Goal: Task Accomplishment & Management: Manage account settings

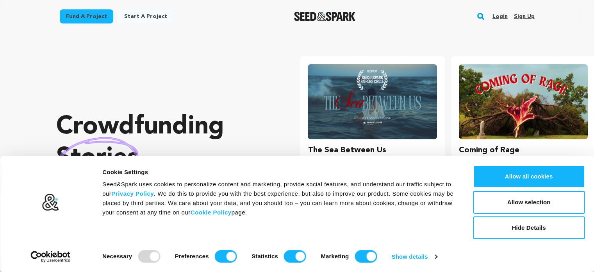
click at [502, 16] on link "Login" at bounding box center [499, 16] width 15 height 13
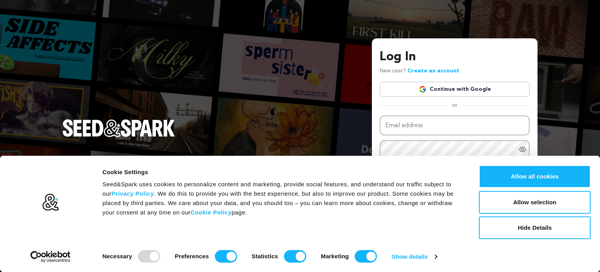
click at [449, 90] on link "Continue with Google" at bounding box center [455, 89] width 150 height 15
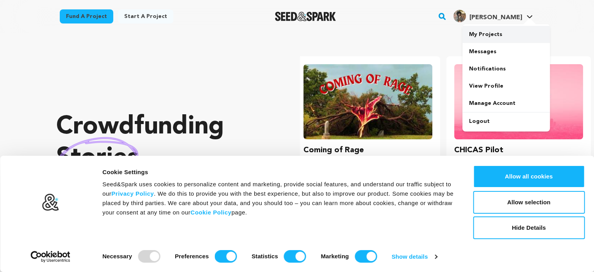
scroll to position [0, 157]
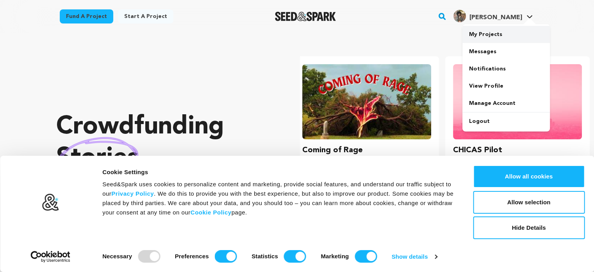
click at [481, 38] on link "My Projects" at bounding box center [507, 34] width 88 height 17
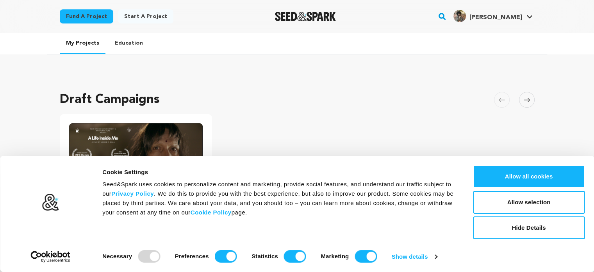
click at [520, 138] on ul "A Life Inside Me Changes in progress Goal $63,000 Green light $50,400 Length 60…" at bounding box center [297, 219] width 475 height 211
click at [538, 204] on button "Allow selection" at bounding box center [529, 202] width 112 height 23
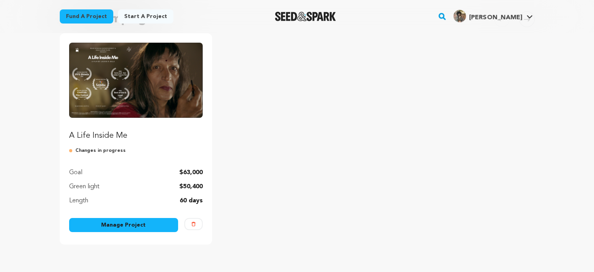
scroll to position [99, 0]
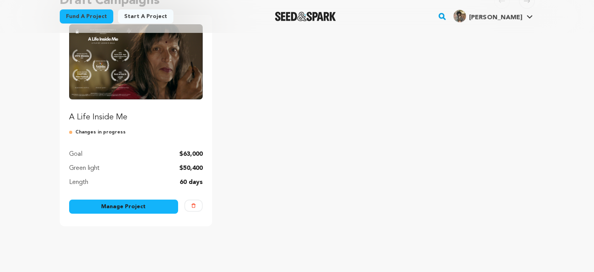
click at [185, 169] on p "$50,400" at bounding box center [190, 167] width 23 height 9
click at [0, 182] on div "My Projects Education Draft Campaigns Carousel Skip to previous slide page Caro…" at bounding box center [297, 108] width 594 height 348
click at [111, 206] on link "Manage Project" at bounding box center [123, 206] width 109 height 14
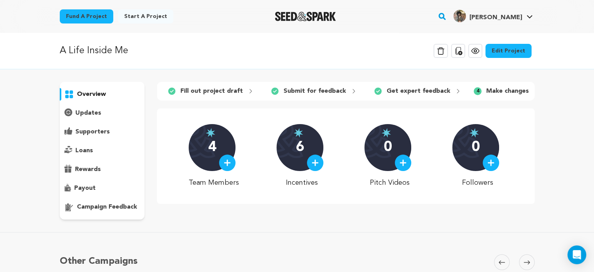
drag, startPoint x: 93, startPoint y: 190, endPoint x: 364, endPoint y: 77, distance: 294.2
click at [254, 112] on div "overview" at bounding box center [297, 151] width 475 height 138
click at [512, 46] on link "Edit Project" at bounding box center [509, 51] width 46 height 14
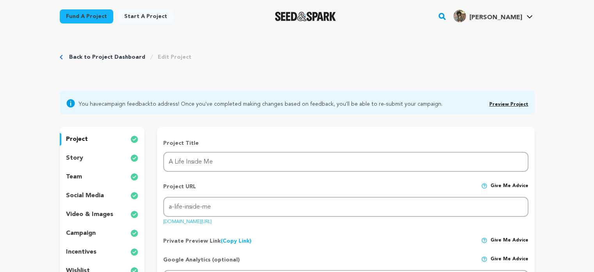
click at [89, 233] on p "campaign" at bounding box center [81, 232] width 30 height 9
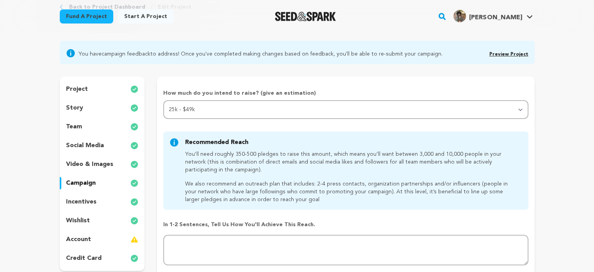
scroll to position [77, 0]
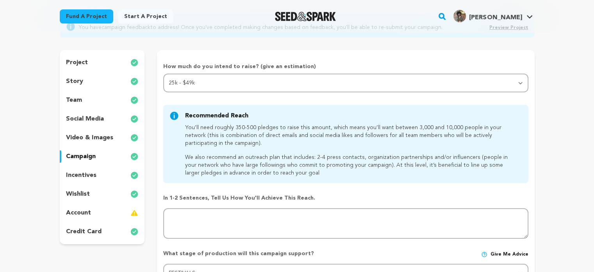
click at [86, 120] on p "social media" at bounding box center [85, 118] width 38 height 9
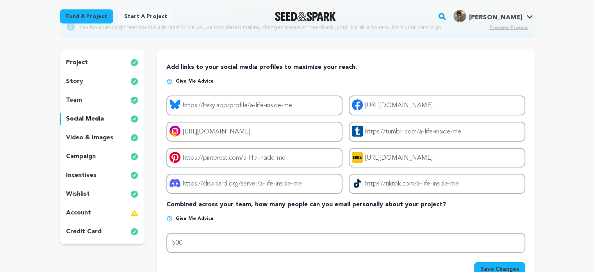
click at [84, 136] on p "video & images" at bounding box center [89, 137] width 47 height 9
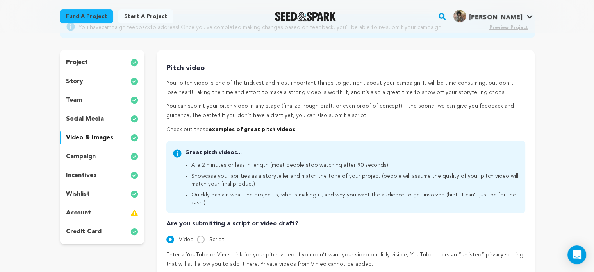
click at [82, 157] on p "campaign" at bounding box center [81, 156] width 30 height 9
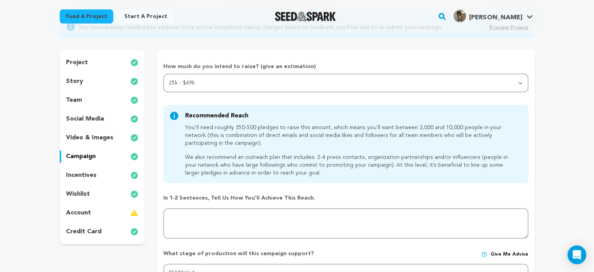
click at [86, 179] on p "incentives" at bounding box center [81, 174] width 30 height 9
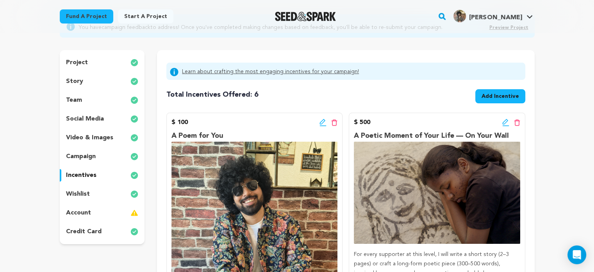
click at [83, 191] on p "wishlist" at bounding box center [78, 193] width 24 height 9
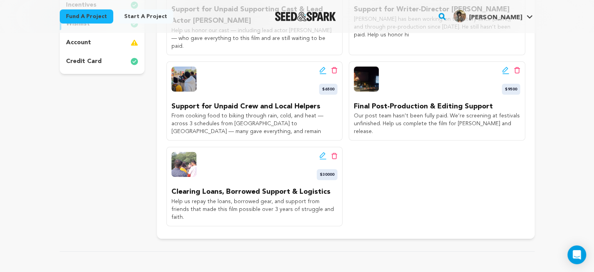
scroll to position [245, 0]
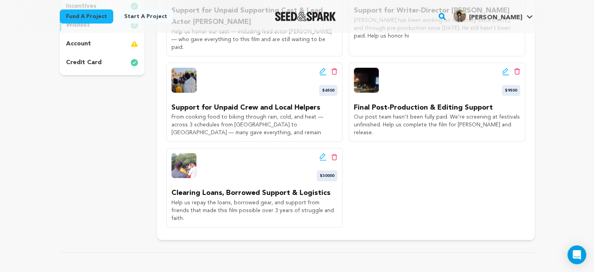
drag, startPoint x: 170, startPoint y: 185, endPoint x: 345, endPoint y: 181, distance: 174.3
click at [345, 181] on div "Edit wishlist button Delete wishlist button $11000 Support for Unpaid Supportin…" at bounding box center [345, 96] width 359 height 261
click at [331, 170] on span "$30000" at bounding box center [327, 175] width 21 height 11
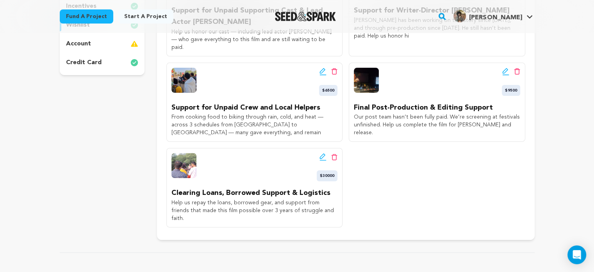
click at [331, 170] on span "$30000" at bounding box center [327, 175] width 21 height 11
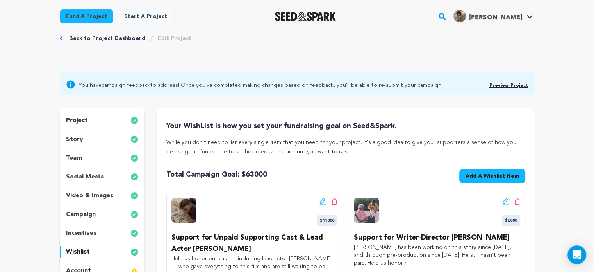
scroll to position [1, 0]
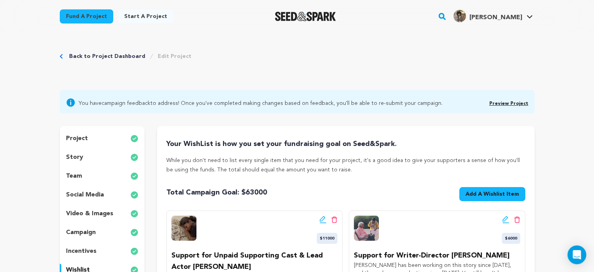
click at [112, 57] on link "Back to Project Dashboard" at bounding box center [107, 56] width 76 height 8
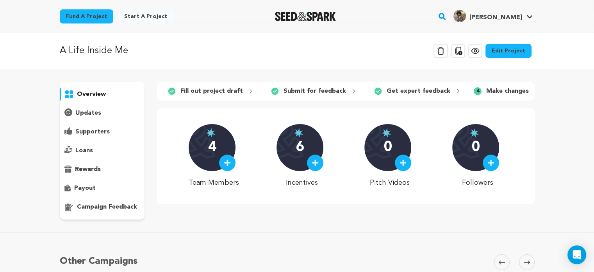
click at [316, 17] on img "Seed&Spark Homepage" at bounding box center [305, 16] width 61 height 9
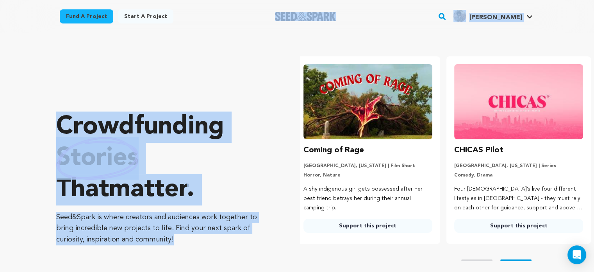
scroll to position [0, 157]
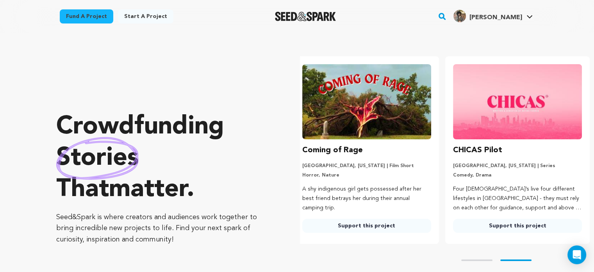
click at [288, 105] on div "Crowdfunding stories that matter . Seed&Spark is where creators and audiences w…" at bounding box center [325, 177] width 538 height 259
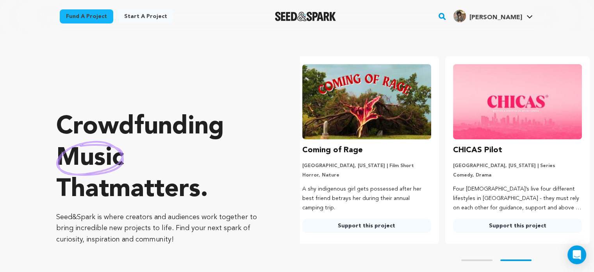
click at [297, 104] on div "Crowdfunding music that matters . Seed&Spark is where creators and audiences wo…" at bounding box center [325, 177] width 538 height 259
click at [364, 227] on link "Support this project" at bounding box center [366, 225] width 129 height 14
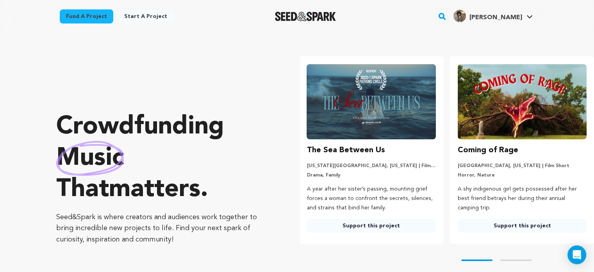
scroll to position [0, 0]
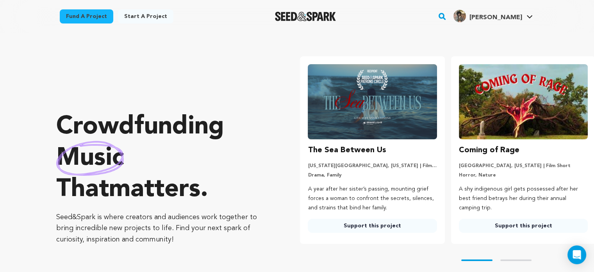
click at [363, 227] on link "Support this project" at bounding box center [372, 225] width 129 height 14
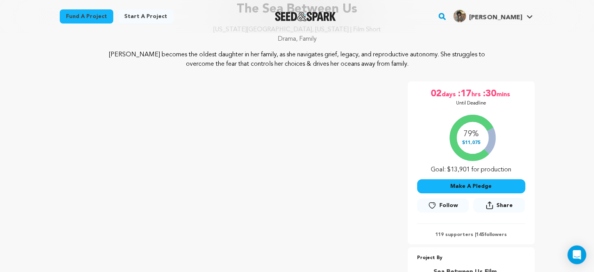
scroll to position [84, 0]
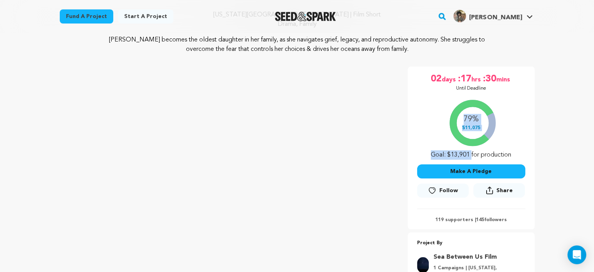
drag, startPoint x: 453, startPoint y: 154, endPoint x: 492, endPoint y: 153, distance: 39.1
click at [492, 153] on div "79% $11,075 Goal: $13,901 for production" at bounding box center [471, 127] width 108 height 65
click at [469, 120] on div "79% $11,075 Goal: $13,901 for production" at bounding box center [471, 127] width 108 height 65
click at [467, 130] on div "79% $11,075 Goal: $13,901 for production" at bounding box center [471, 127] width 108 height 65
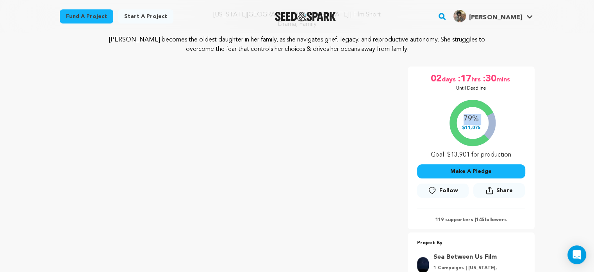
click at [467, 130] on div "79% $11,075 Goal: $13,901 for production" at bounding box center [471, 127] width 108 height 65
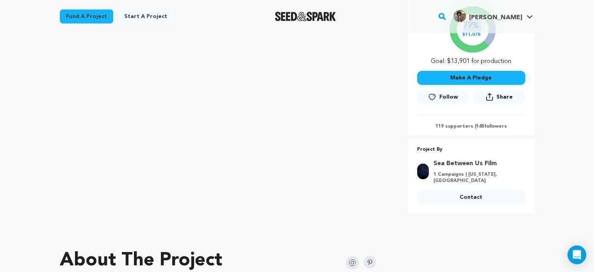
scroll to position [0, 0]
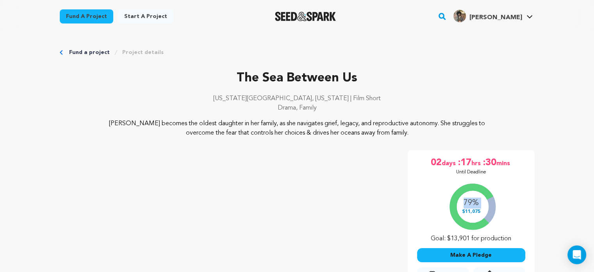
click at [91, 53] on link "Fund a project" at bounding box center [89, 52] width 41 height 8
click at [513, 16] on span "[PERSON_NAME]" at bounding box center [495, 17] width 53 height 6
click at [511, 20] on span "[PERSON_NAME]" at bounding box center [495, 17] width 53 height 6
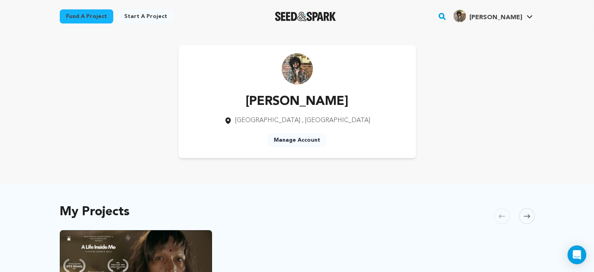
click at [510, 18] on span "[PERSON_NAME]" at bounding box center [495, 17] width 53 height 6
click at [494, 33] on link "My Projects" at bounding box center [507, 34] width 88 height 17
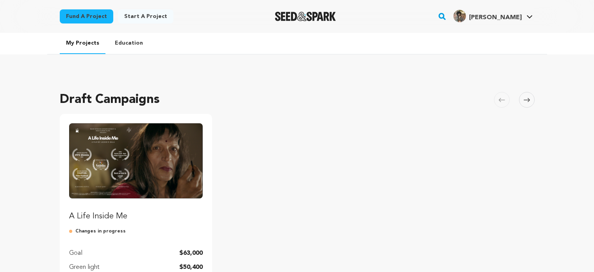
scroll to position [119, 0]
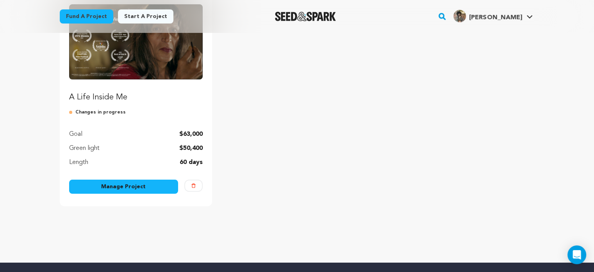
click at [126, 182] on link "Manage Project" at bounding box center [123, 186] width 109 height 14
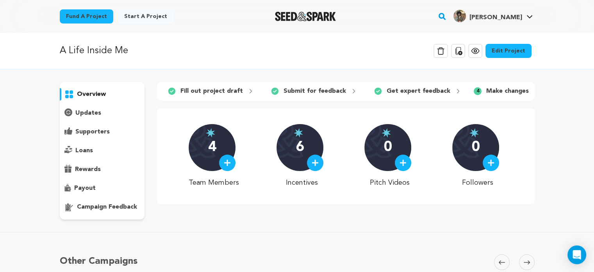
click at [95, 202] on p "campaign feedback" at bounding box center [107, 206] width 60 height 9
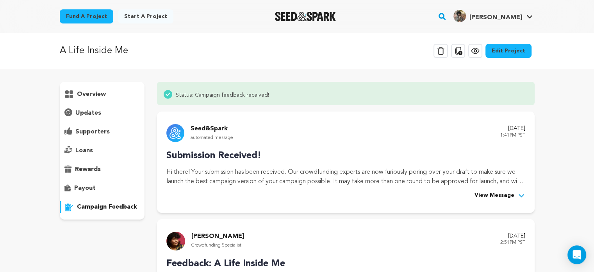
click at [94, 207] on p "campaign feedback" at bounding box center [107, 206] width 60 height 9
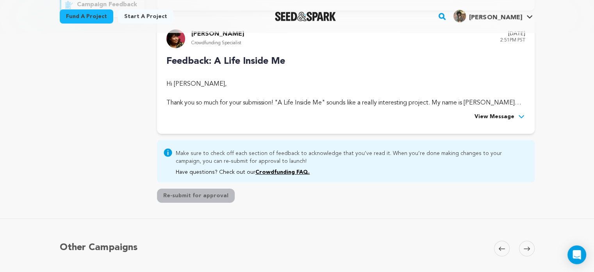
scroll to position [186, 0]
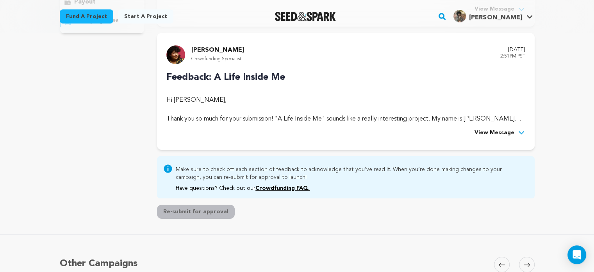
click at [499, 134] on span "View Message" at bounding box center [495, 132] width 40 height 9
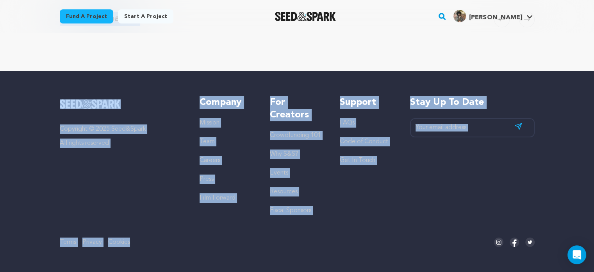
drag, startPoint x: 168, startPoint y: 99, endPoint x: 232, endPoint y: 279, distance: 190.7
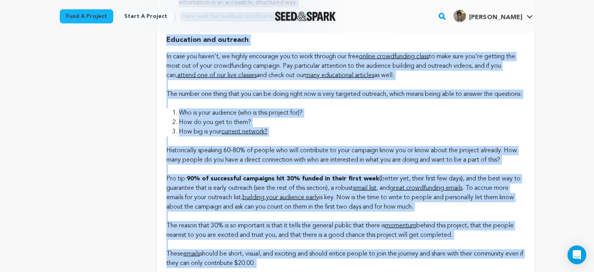
scroll to position [2443, 0]
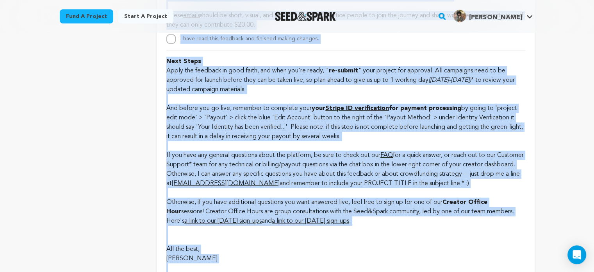
click at [293, 141] on p "And before you go live, remember to complete your your Stripe ID verification f…" at bounding box center [345, 123] width 359 height 38
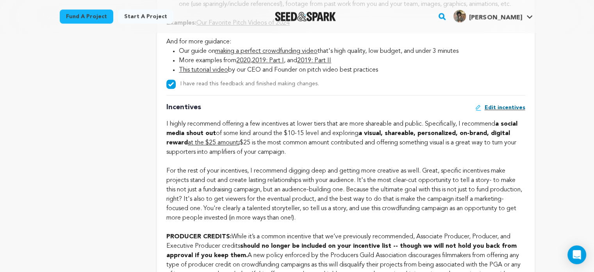
scroll to position [1095, 0]
